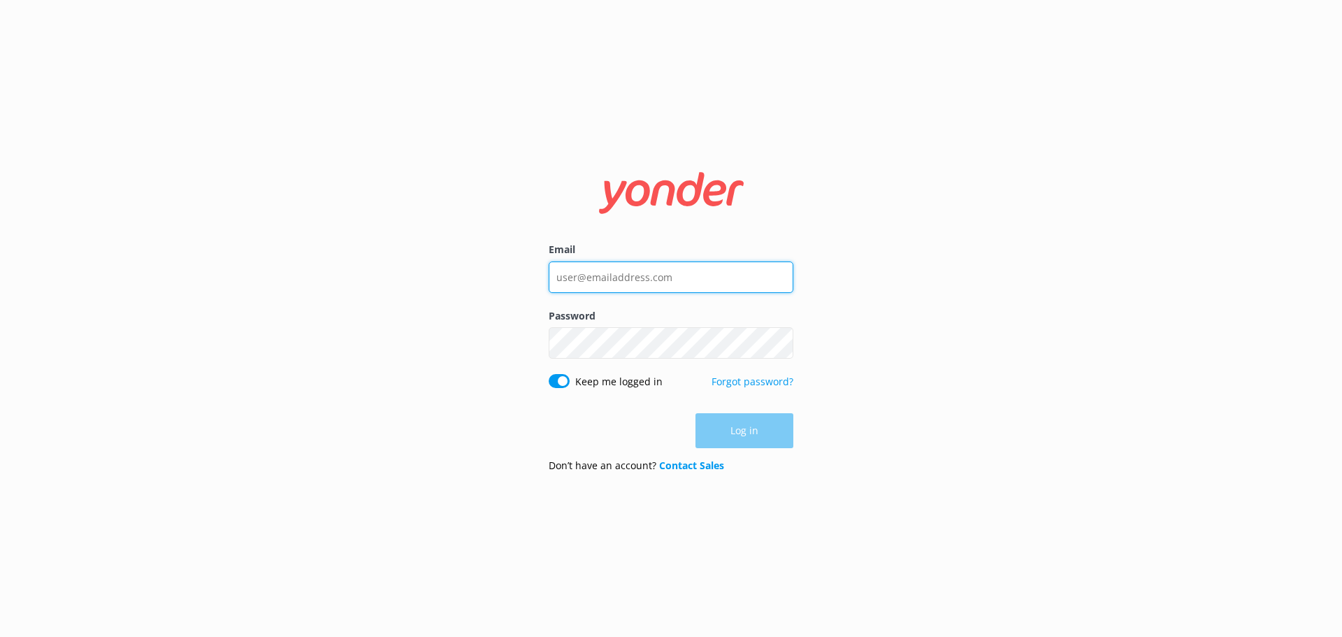
type input "[EMAIL_ADDRESS][PERSON_NAME][DOMAIN_NAME]"
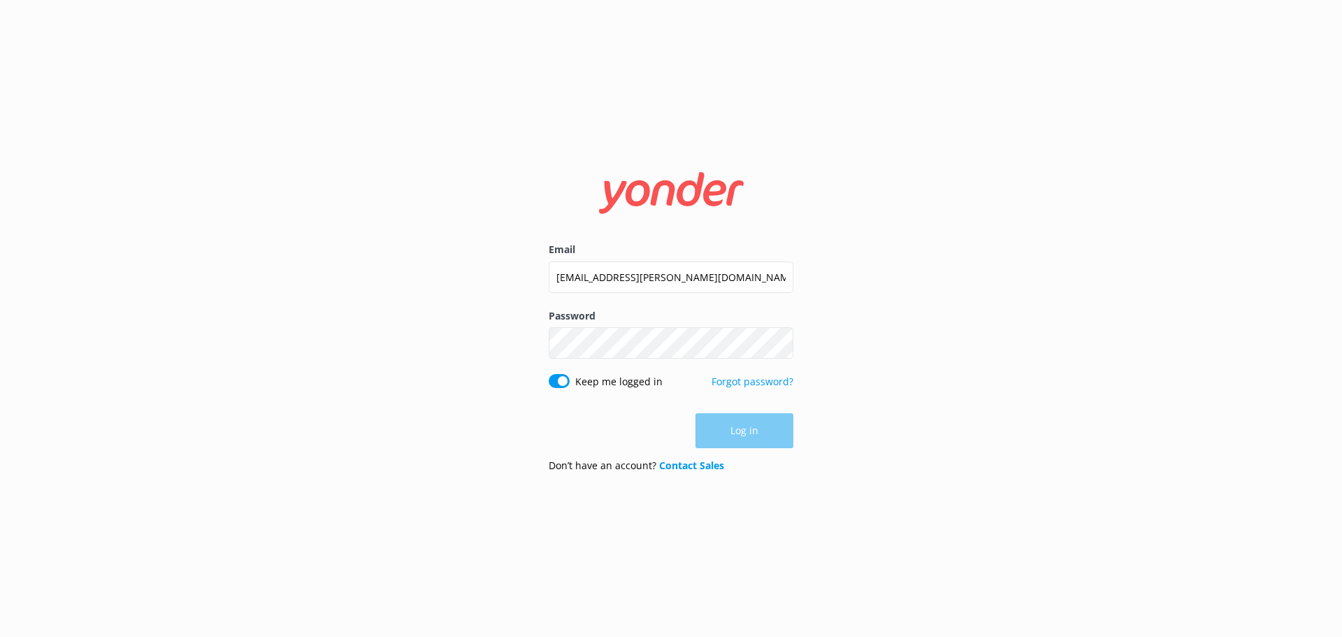
click at [753, 424] on div "Log in" at bounding box center [671, 430] width 245 height 35
click at [784, 419] on button "Log in" at bounding box center [744, 431] width 98 height 35
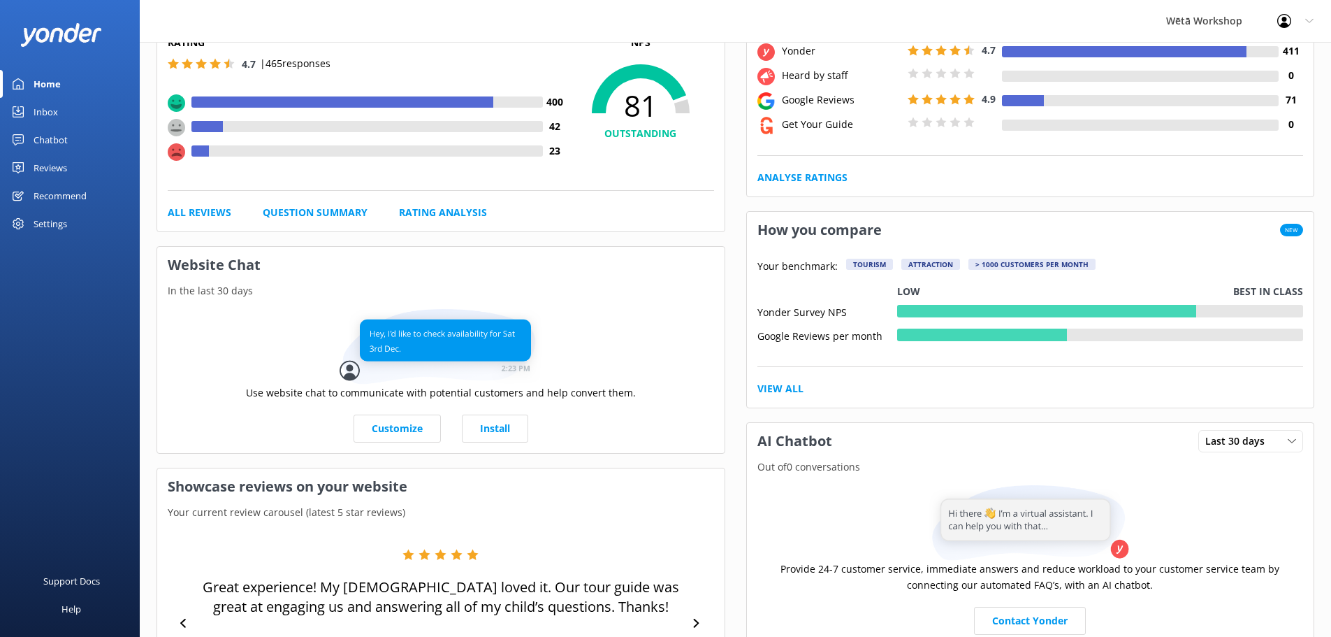
scroll to position [343, 0]
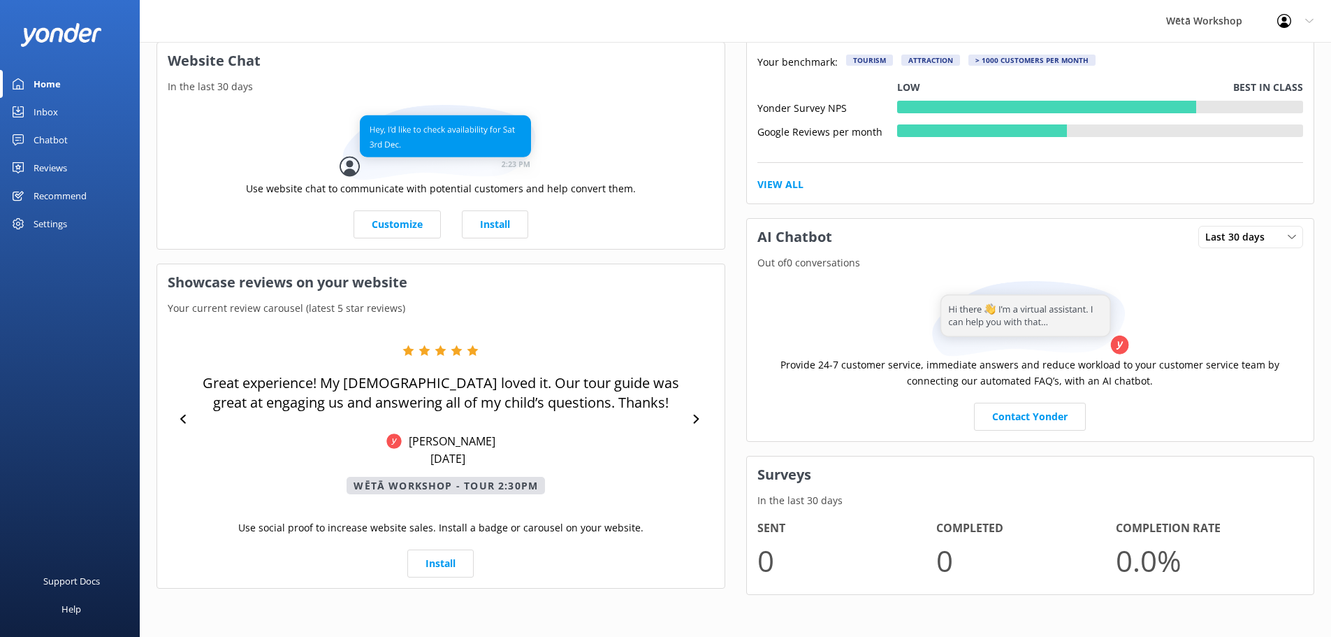
click at [55, 165] on div "Reviews" at bounding box center [51, 168] width 34 height 28
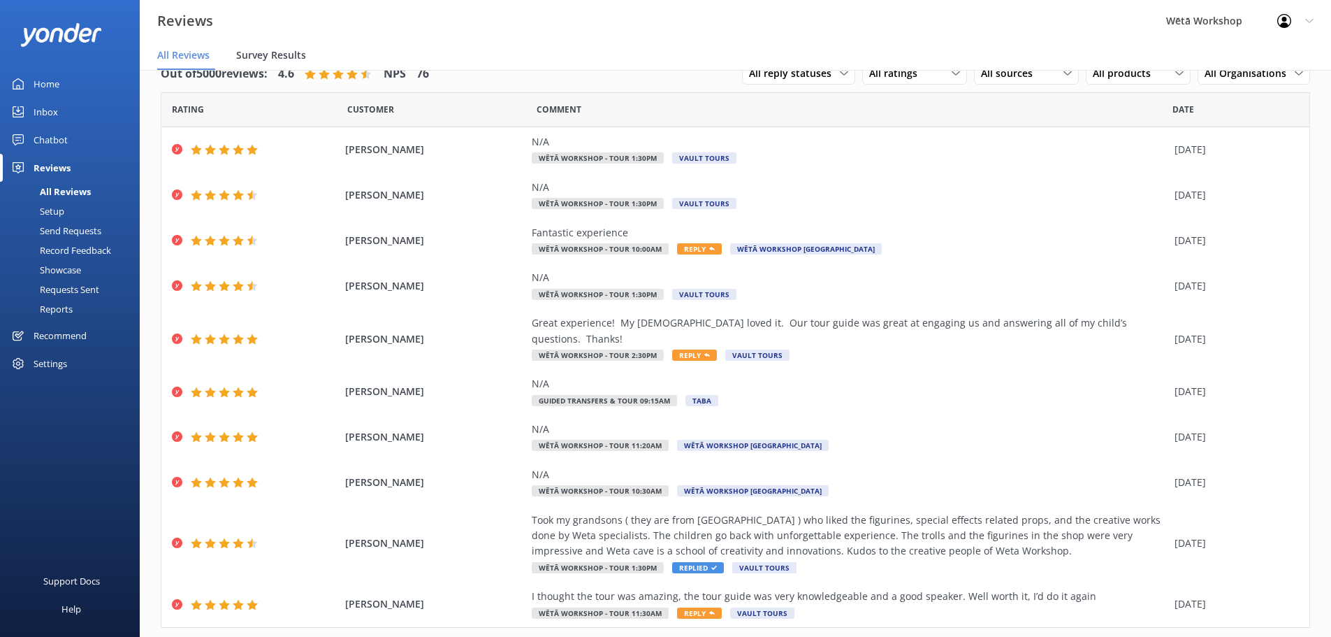
click at [267, 61] on span "Survey Results" at bounding box center [271, 55] width 70 height 14
